Goal: Find specific page/section: Find specific page/section

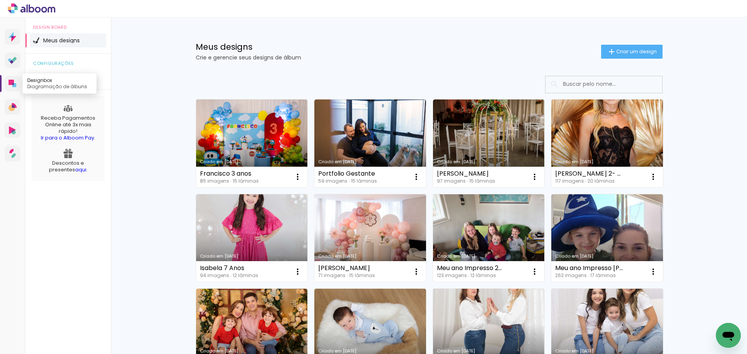
click at [14, 85] on icon at bounding box center [14, 85] width 4 height 4
click at [600, 85] on input at bounding box center [614, 84] width 111 height 16
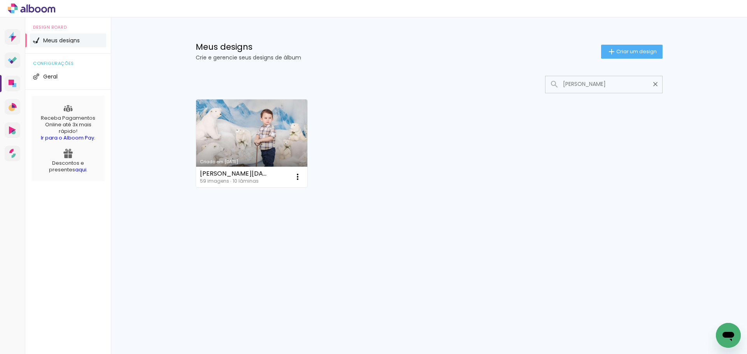
drag, startPoint x: 600, startPoint y: 85, endPoint x: 549, endPoint y: 82, distance: 50.6
click at [549, 82] on div "[PERSON_NAME]" at bounding box center [603, 84] width 117 height 16
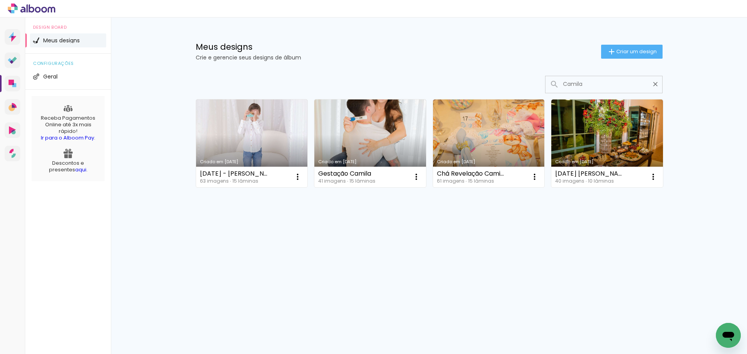
drag, startPoint x: 587, startPoint y: 84, endPoint x: 556, endPoint y: 84, distance: 30.7
click at [556, 84] on div "Camila" at bounding box center [603, 84] width 117 height 16
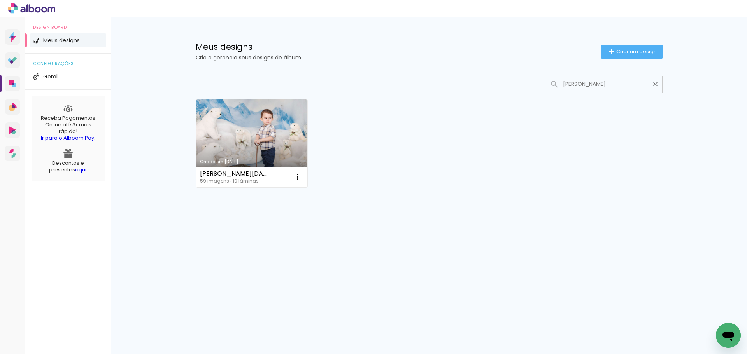
drag, startPoint x: 583, startPoint y: 84, endPoint x: 556, endPoint y: 85, distance: 27.2
click at [556, 85] on div "[PERSON_NAME]" at bounding box center [603, 84] width 117 height 16
type input "[PERSON_NAME]"
type paper-input "[PERSON_NAME]"
click at [589, 89] on input "[PERSON_NAME]" at bounding box center [607, 84] width 97 height 16
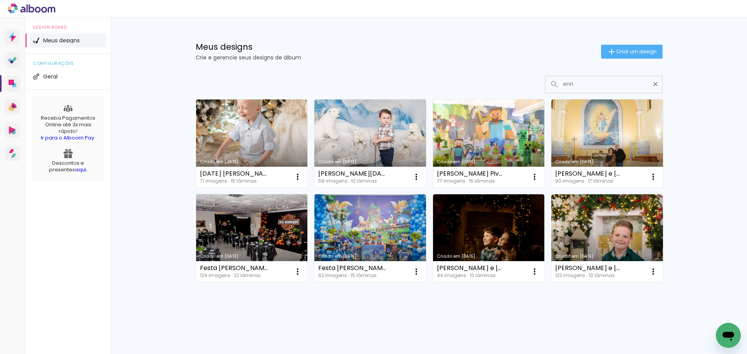
type input "enri"
type paper-input "enri"
drag, startPoint x: 589, startPoint y: 89, endPoint x: 549, endPoint y: 83, distance: 41.2
click at [549, 83] on div "enri" at bounding box center [603, 84] width 117 height 16
